Goal: Transaction & Acquisition: Purchase product/service

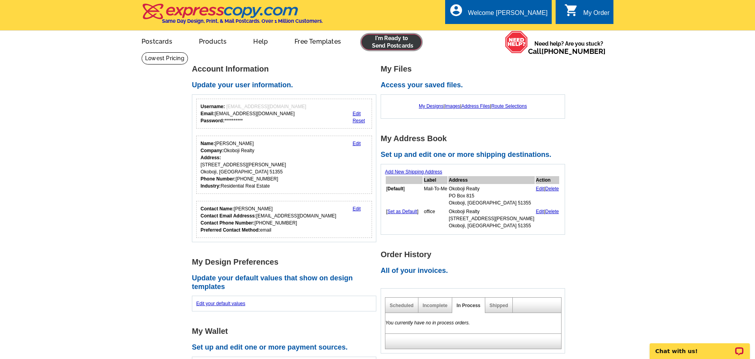
click at [384, 44] on link at bounding box center [391, 42] width 60 height 16
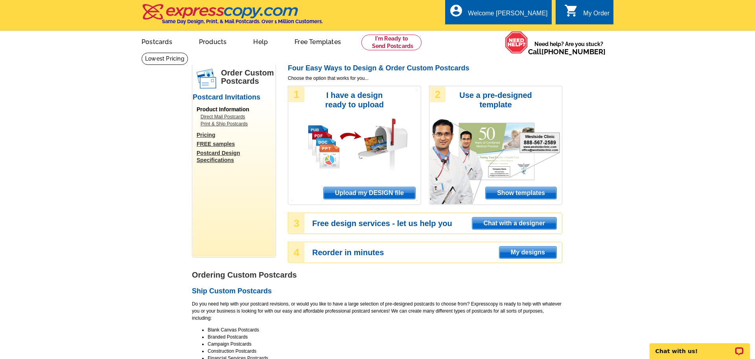
click at [398, 189] on span "Upload my DESIGN file" at bounding box center [370, 193] width 92 height 12
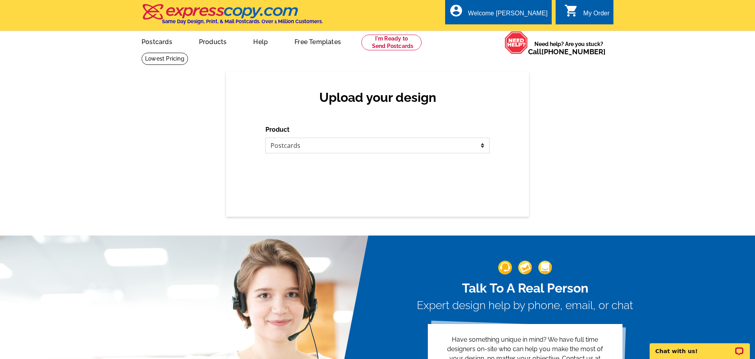
click at [430, 153] on select "Please select the type of file... Postcards Business Cards Letters and flyers G…" at bounding box center [378, 146] width 224 height 16
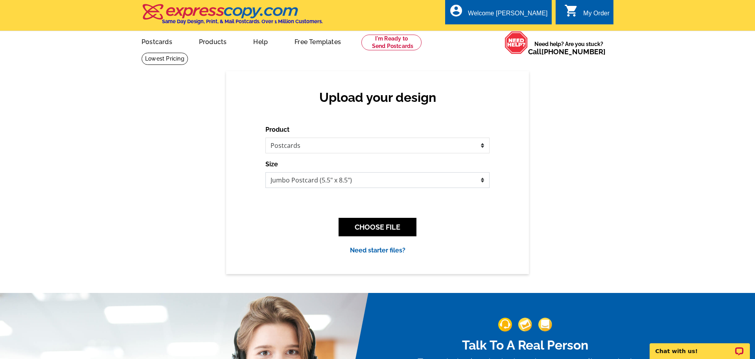
click at [400, 177] on select "Jumbo Postcard (5.5" x 8.5") Regular Postcard (4.25" x 5.6") Panoramic Postcard…" at bounding box center [378, 180] width 224 height 16
